Goal: Transaction & Acquisition: Book appointment/travel/reservation

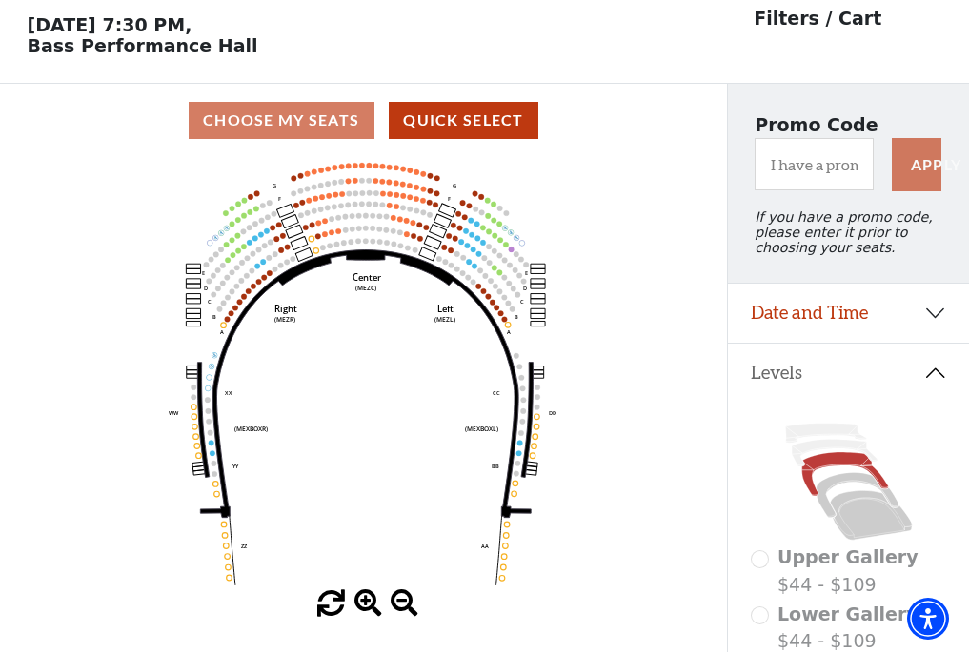
scroll to position [89, 0]
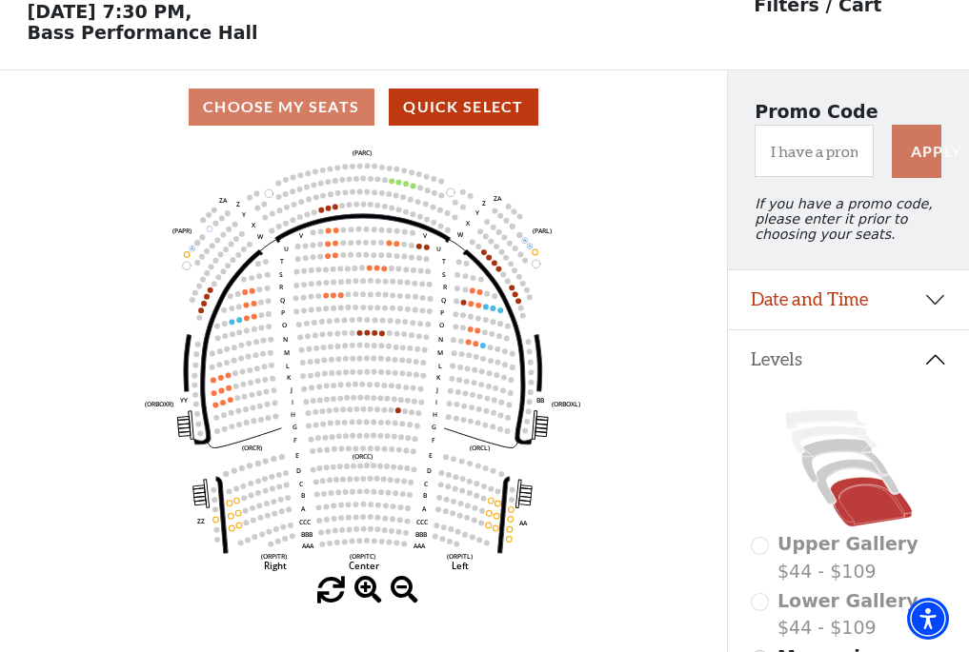
scroll to position [89, 0]
